Goal: Transaction & Acquisition: Purchase product/service

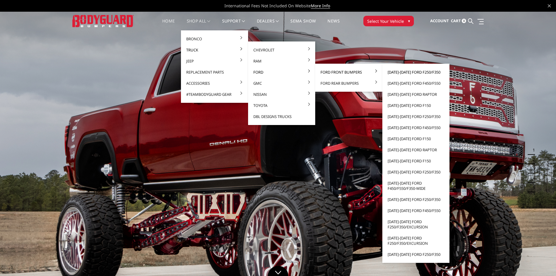
click at [407, 72] on link "[DATE]-[DATE] Ford F250/F350" at bounding box center [416, 72] width 63 height 11
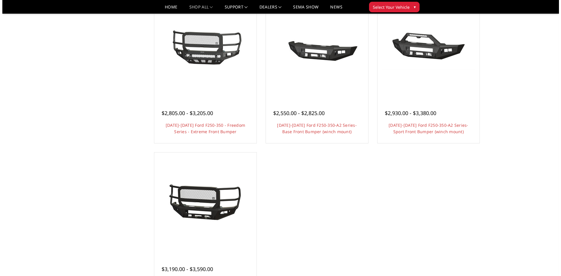
scroll to position [438, 0]
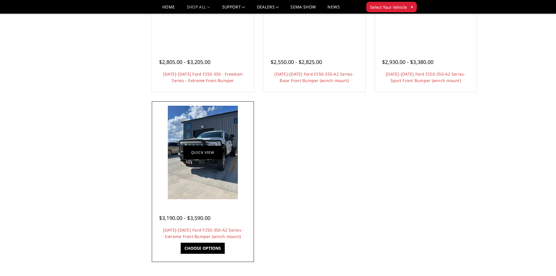
click at [197, 155] on link "Quick view" at bounding box center [202, 153] width 39 height 14
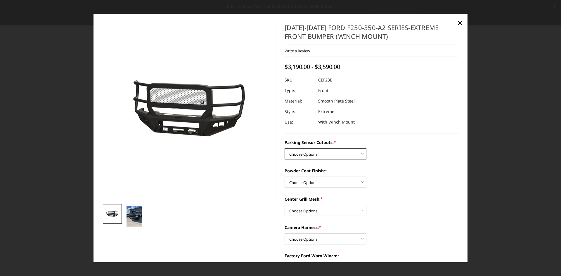
click at [361, 153] on select "Choose Options No-Without Parking Sensor Cutouts Yes-With Parking Sensor Cutouts" at bounding box center [325, 153] width 82 height 11
select select "2421"
click at [284, 148] on select "Choose Options No-Without Parking Sensor Cutouts Yes-With Parking Sensor Cutouts" at bounding box center [325, 153] width 82 height 11
click at [359, 180] on select "Choose Options Bare Metal Textured Black Powder Coat" at bounding box center [325, 182] width 82 height 11
select select "2422"
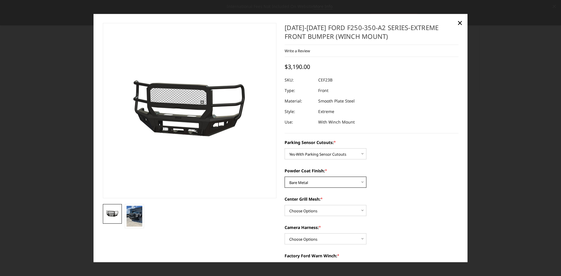
click at [284, 177] on select "Choose Options Bare Metal Textured Black Powder Coat" at bounding box center [325, 182] width 82 height 11
click at [361, 210] on select "Choose Options With Center Grill Mesh Without Center Grill Mesh" at bounding box center [325, 210] width 82 height 11
select select "2424"
click at [284, 205] on select "Choose Options With Center Grill Mesh Without Center Grill Mesh" at bounding box center [325, 210] width 82 height 11
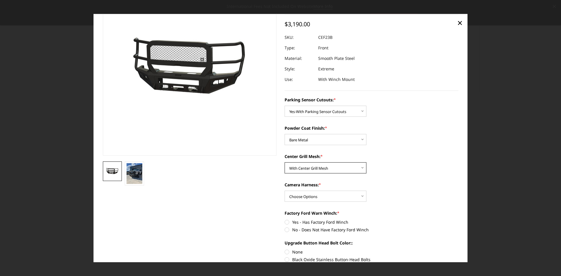
scroll to position [58, 0]
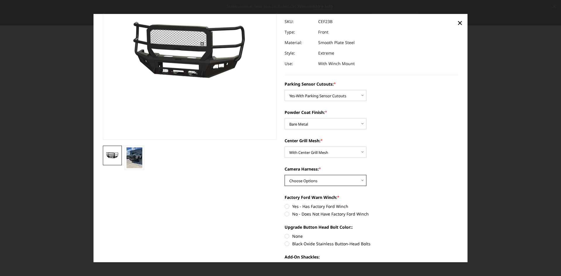
click at [359, 181] on select "Choose Options WITH Camera Harness WITHOUT Camera Harness" at bounding box center [325, 180] width 82 height 11
select select "2426"
click at [284, 175] on select "Choose Options WITH Camera Harness WITHOUT Camera Harness" at bounding box center [325, 180] width 82 height 11
click at [284, 208] on label "Yes - Has Factory Ford Winch" at bounding box center [371, 206] width 174 height 6
click at [284, 204] on input "Yes - Has Factory Ford Winch" at bounding box center [284, 203] width 0 height 0
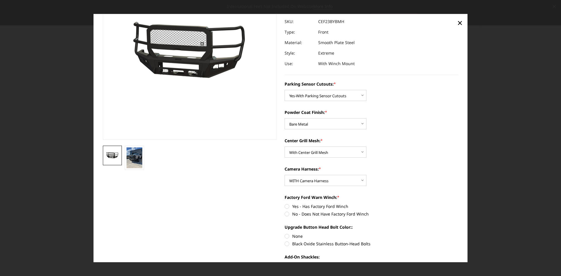
radio input "true"
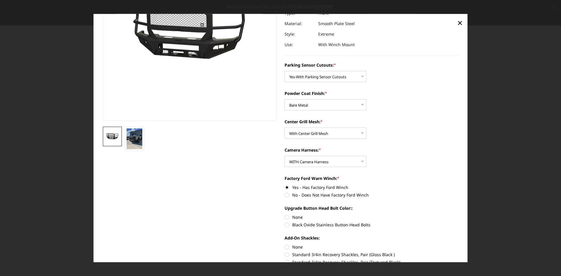
scroll to position [88, 0]
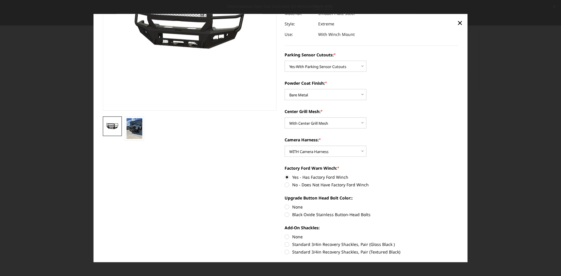
click at [284, 208] on label "None" at bounding box center [371, 207] width 174 height 6
click at [284, 204] on input "None" at bounding box center [284, 204] width 0 height 0
radio input "true"
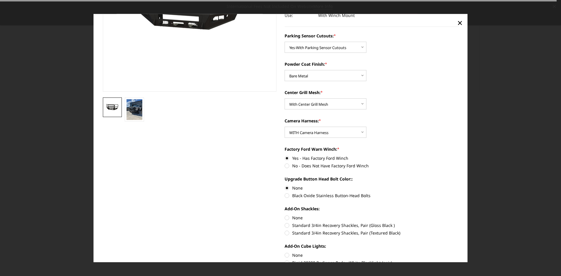
scroll to position [117, 0]
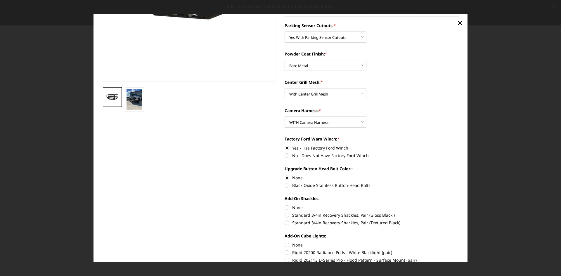
click at [286, 208] on label "None" at bounding box center [371, 207] width 174 height 6
click at [285, 205] on input "None" at bounding box center [284, 204] width 0 height 0
radio input "true"
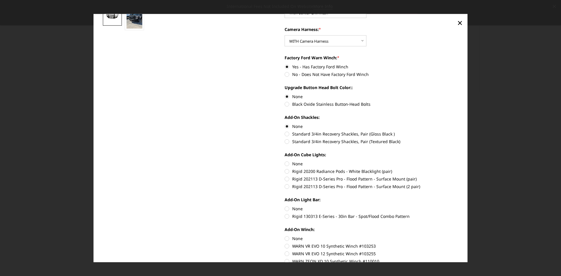
scroll to position [234, 0]
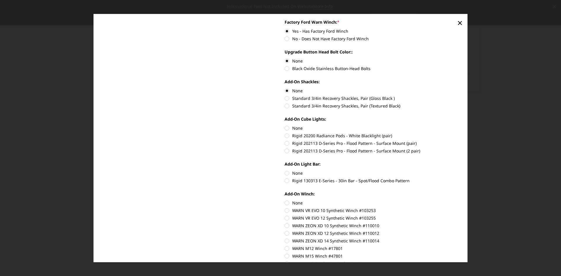
click at [286, 130] on label "None" at bounding box center [371, 128] width 174 height 6
click at [285, 125] on input "None" at bounding box center [284, 125] width 0 height 0
radio input "true"
click at [285, 173] on label "None" at bounding box center [371, 173] width 174 height 6
click at [285, 170] on input "None" at bounding box center [284, 170] width 0 height 0
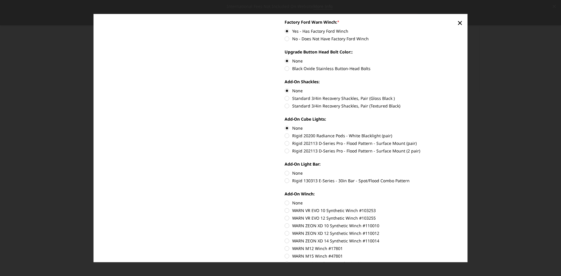
radio input "true"
click at [285, 203] on label "None" at bounding box center [371, 203] width 174 height 6
click at [285, 200] on input "None" at bounding box center [284, 200] width 0 height 0
radio input "true"
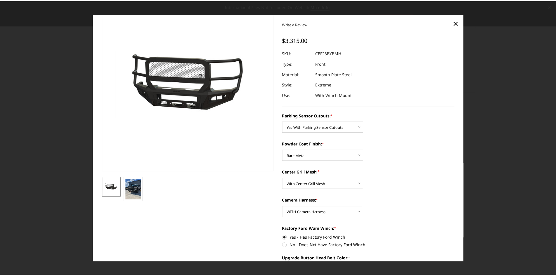
scroll to position [0, 0]
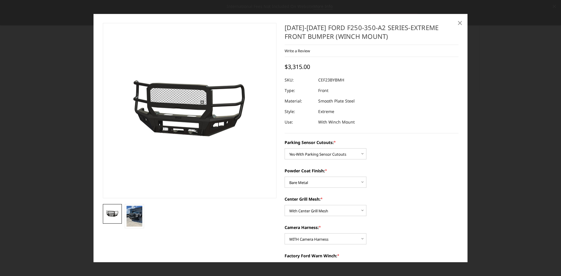
click at [459, 23] on span "×" at bounding box center [459, 22] width 5 height 13
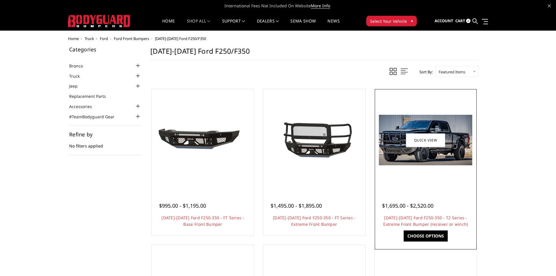
click at [409, 149] on img at bounding box center [425, 140] width 93 height 51
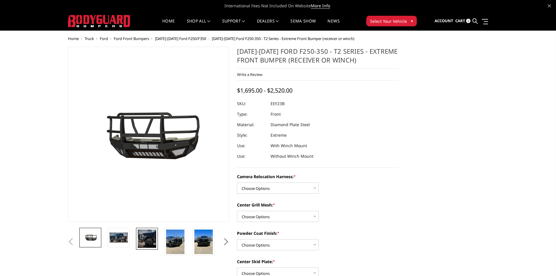
click at [146, 243] on img at bounding box center [147, 239] width 18 height 18
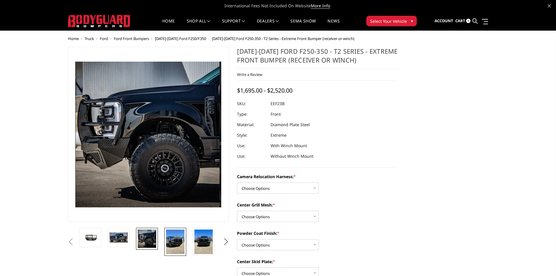
click at [177, 241] on img at bounding box center [175, 242] width 18 height 25
